Goal: Transaction & Acquisition: Purchase product/service

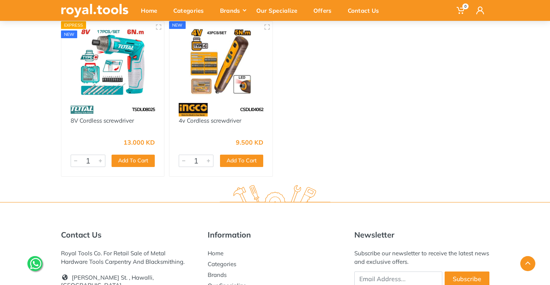
scroll to position [1429, 0]
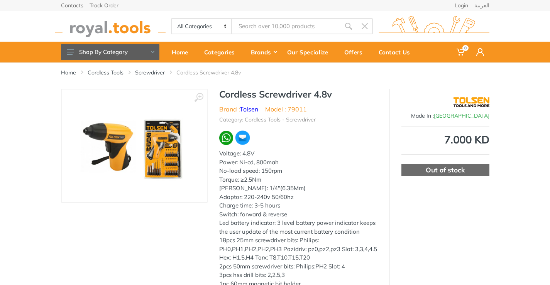
scroll to position [77, 0]
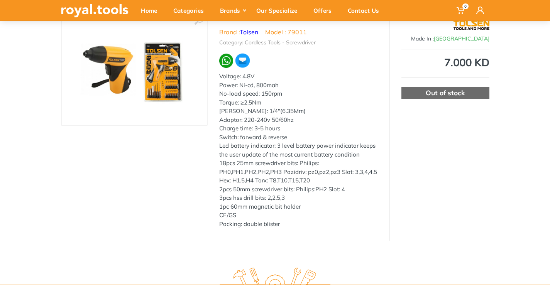
click at [179, 114] on link at bounding box center [135, 68] width 130 height 97
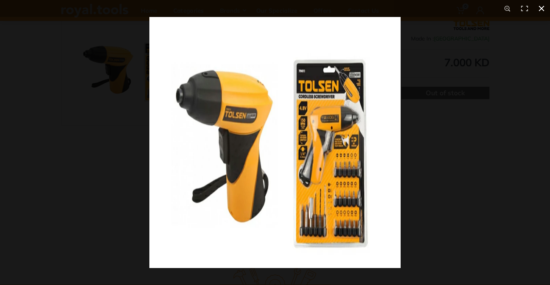
click at [432, 105] on div at bounding box center [424, 159] width 550 height 285
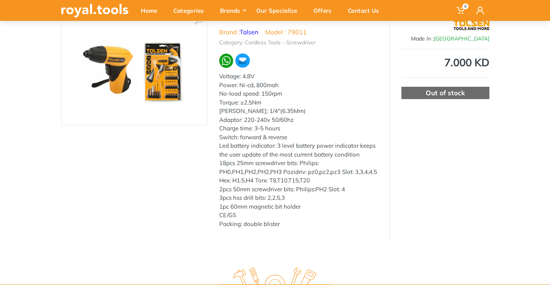
click at [108, 92] on img at bounding box center [135, 68] width 130 height 79
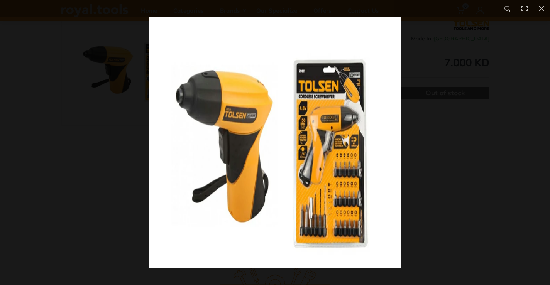
click at [177, 91] on img at bounding box center [274, 142] width 251 height 251
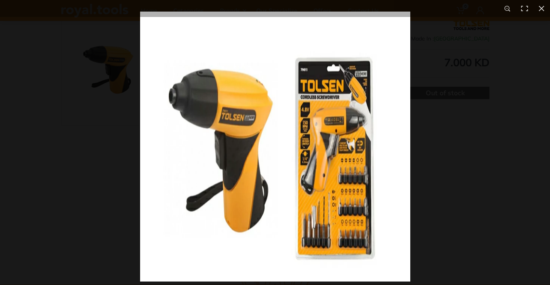
click at [200, 85] on img at bounding box center [275, 147] width 270 height 270
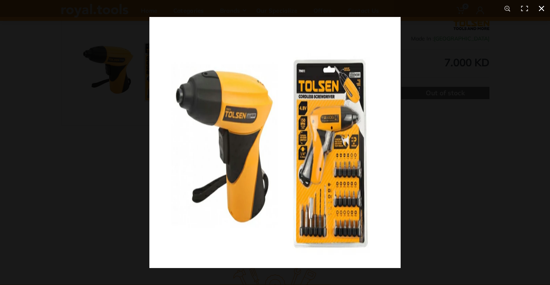
click at [541, 7] on button at bounding box center [541, 8] width 17 height 17
